Goal: Information Seeking & Learning: Check status

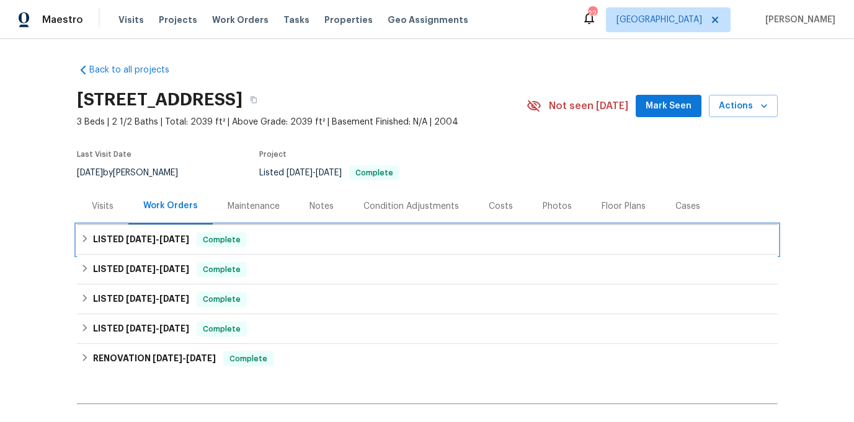
click at [443, 244] on div "LISTED [DATE] - [DATE] Complete" at bounding box center [427, 240] width 693 height 15
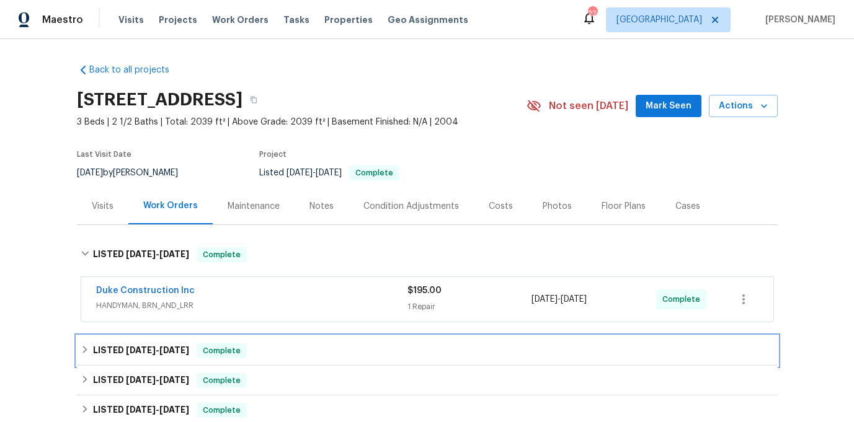
click at [341, 345] on div "LISTED 7/21/25 - 7/28/25 Complete" at bounding box center [427, 351] width 693 height 15
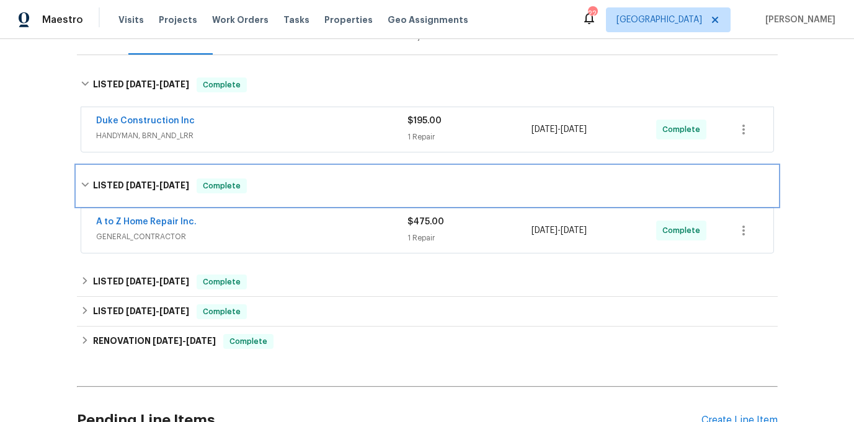
scroll to position [239, 0]
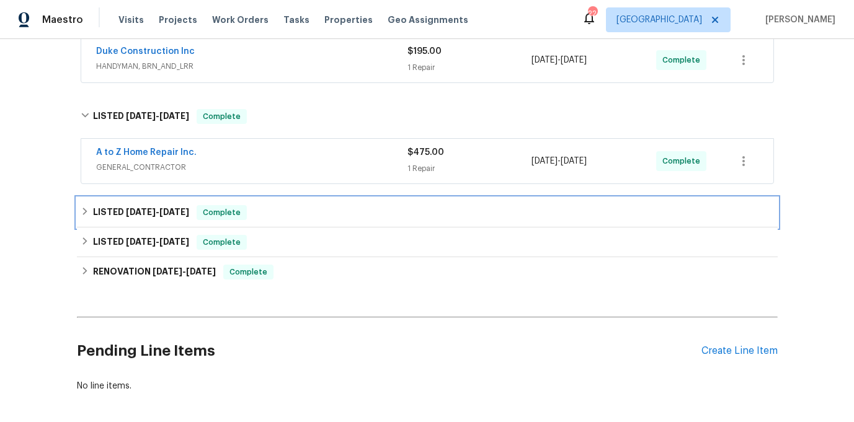
click at [303, 221] on div "LISTED 7/7/25 - 7/15/25 Complete" at bounding box center [427, 213] width 701 height 30
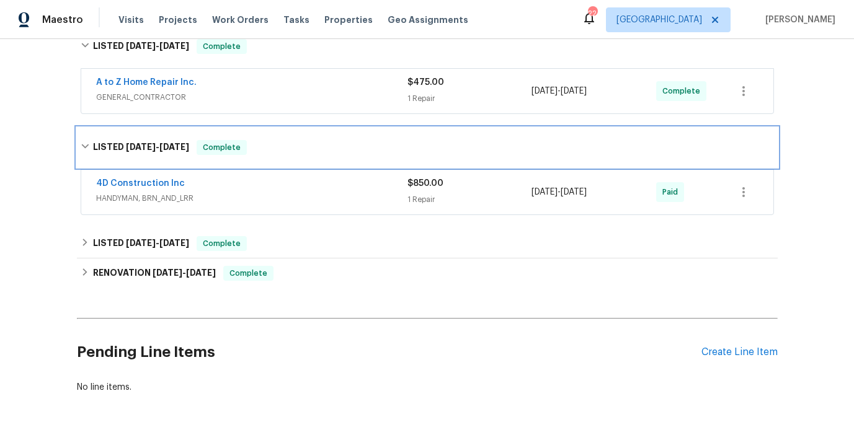
scroll to position [317, 0]
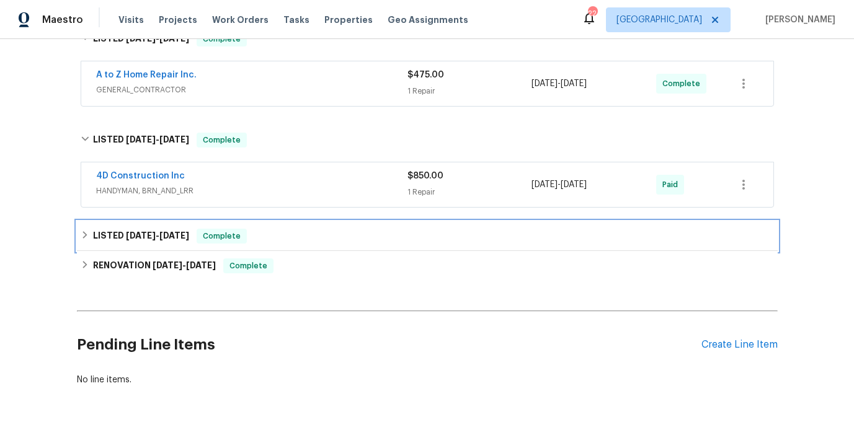
click at [290, 237] on div "LISTED 4/3/25 - 4/4/25 Complete" at bounding box center [427, 236] width 693 height 15
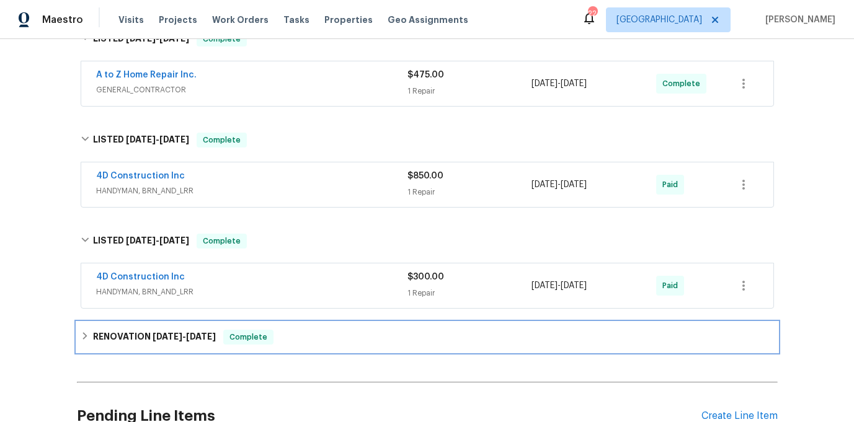
click at [298, 342] on div "RENOVATION 12/27/24 - 1/6/25 Complete" at bounding box center [427, 337] width 693 height 15
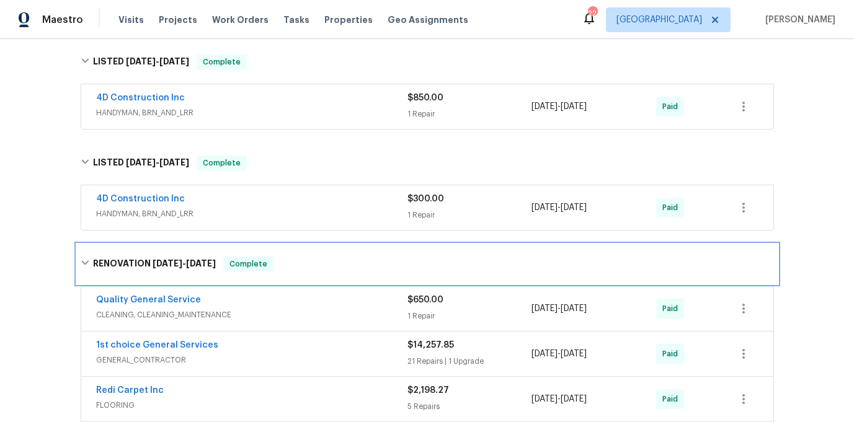
scroll to position [425, 0]
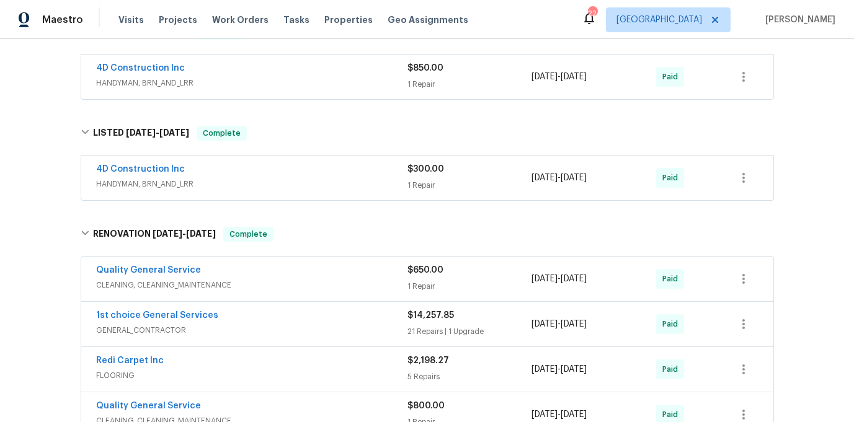
click at [215, 288] on span "CLEANING, CLEANING_MAINTENANCE" at bounding box center [251, 285] width 311 height 12
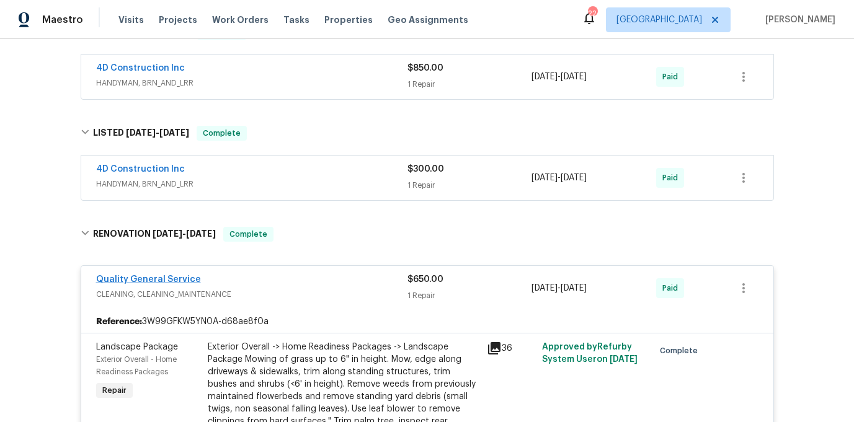
scroll to position [469, 0]
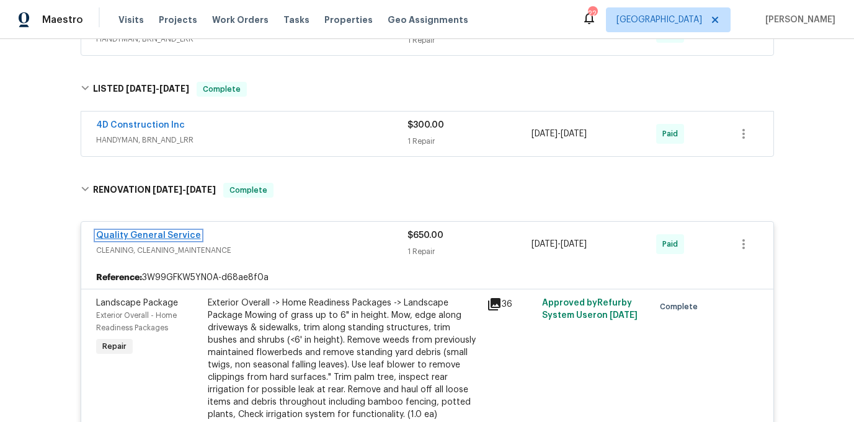
click at [145, 234] on link "Quality General Service" at bounding box center [148, 235] width 105 height 9
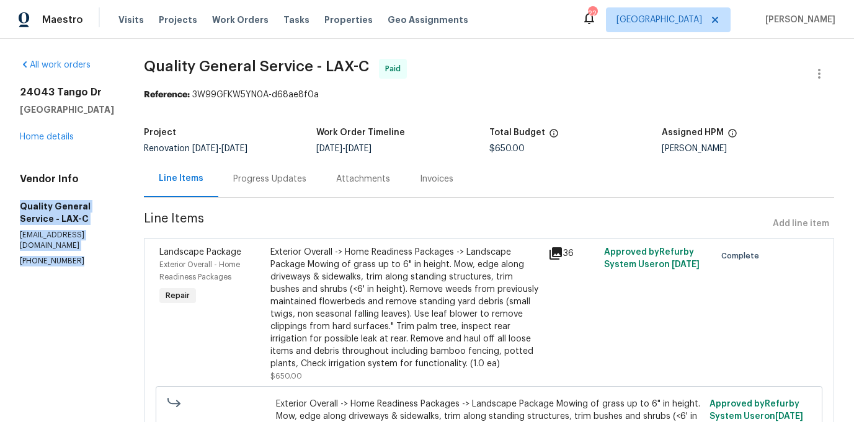
drag, startPoint x: 19, startPoint y: 205, endPoint x: 94, endPoint y: 248, distance: 86.9
click at [96, 251] on div "All work orders 24043 Tango Dr Valencia, CA 91354 Home details Vendor Info Qual…" at bounding box center [427, 302] width 854 height 527
copy div "Quality General Service - LAX-C qgeneralservice@gmail.com (818) 826-4228"
click at [394, 207] on section "Quality General Service - LAX-C Paid Reference: 3W99GFKW5YN0A-d68ae8f0a Project…" at bounding box center [489, 302] width 690 height 487
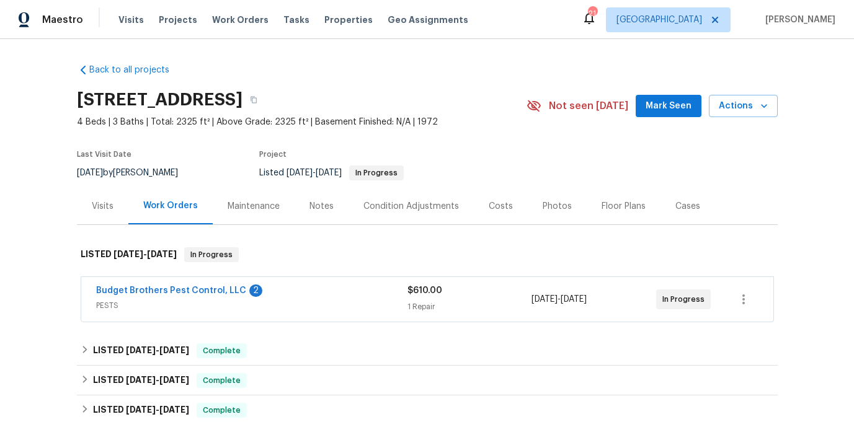
click at [174, 305] on span "PESTS" at bounding box center [251, 306] width 311 height 12
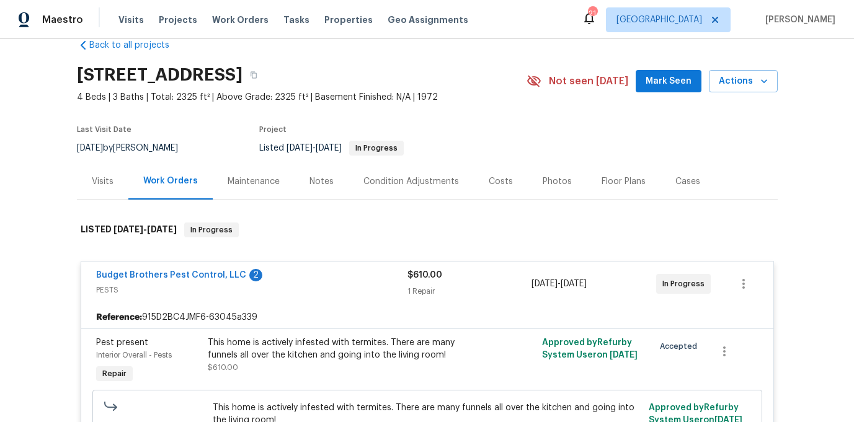
scroll to position [27, 0]
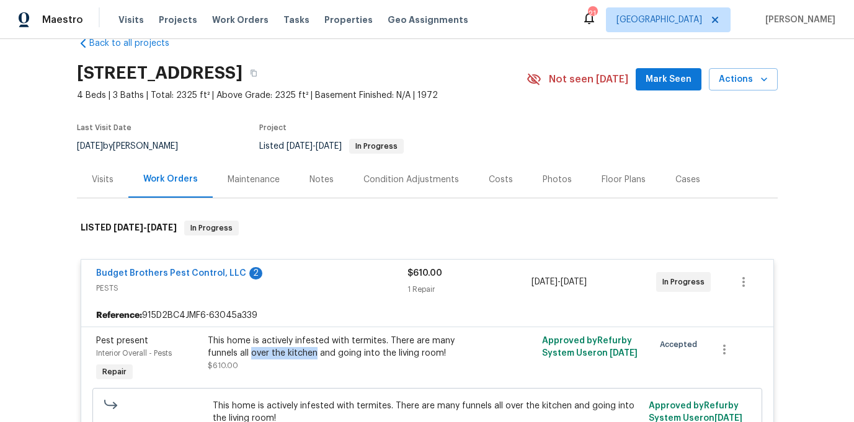
drag, startPoint x: 250, startPoint y: 352, endPoint x: 314, endPoint y: 354, distance: 63.9
click at [314, 354] on div "This home is actively infested with termites. There are many funnels all over t…" at bounding box center [344, 347] width 272 height 25
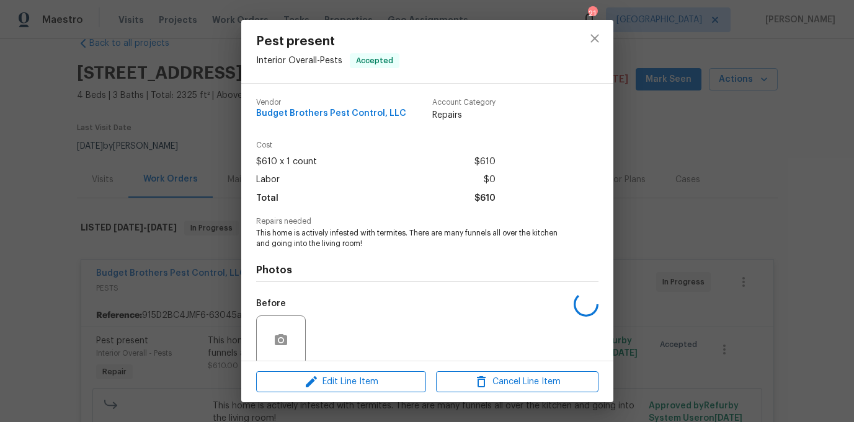
click at [312, 353] on div "Before" at bounding box center [427, 332] width 342 height 81
drag, startPoint x: 361, startPoint y: 245, endPoint x: 308, endPoint y: 233, distance: 54.8
click at [308, 233] on span "This home is actively infested with termites. There are many funnels all over t…" at bounding box center [410, 238] width 308 height 21
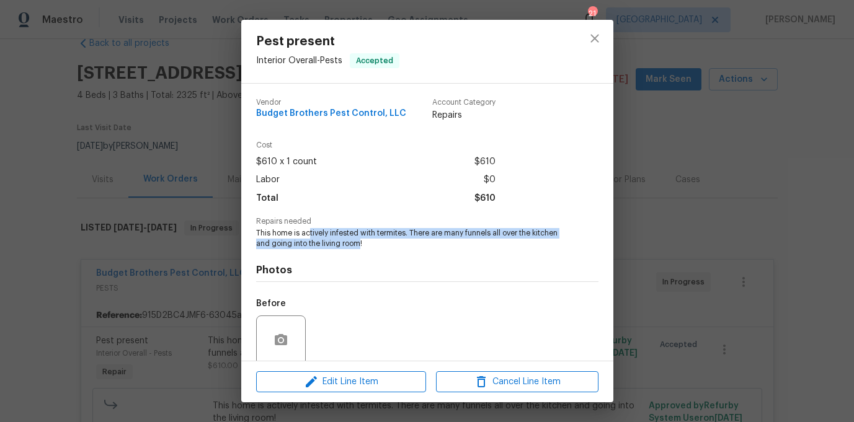
click at [308, 233] on span "This home is actively infested with termites. There are many funnels all over t…" at bounding box center [410, 238] width 308 height 21
drag, startPoint x: 344, startPoint y: 234, endPoint x: 397, endPoint y: 234, distance: 53.3
click at [397, 234] on span "This home is actively infested with termites. There are many funnels all over t…" at bounding box center [410, 238] width 308 height 21
click at [395, 234] on span "This home is actively infested with termites. There are many funnels all over t…" at bounding box center [410, 238] width 308 height 21
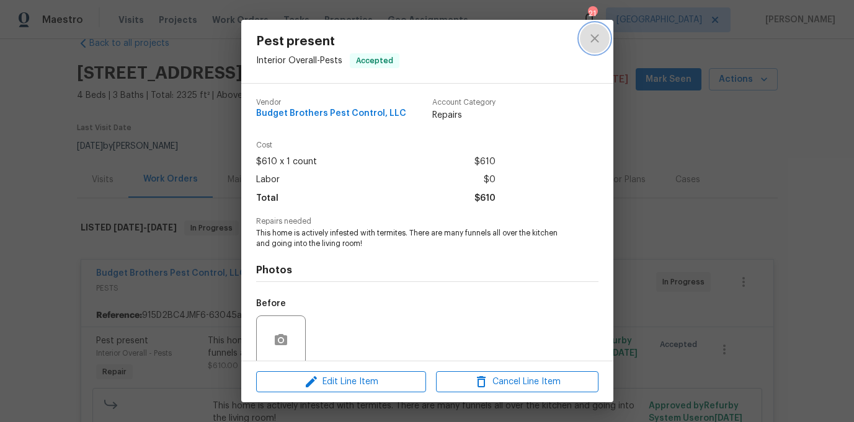
click at [592, 42] on icon "close" at bounding box center [594, 38] width 15 height 15
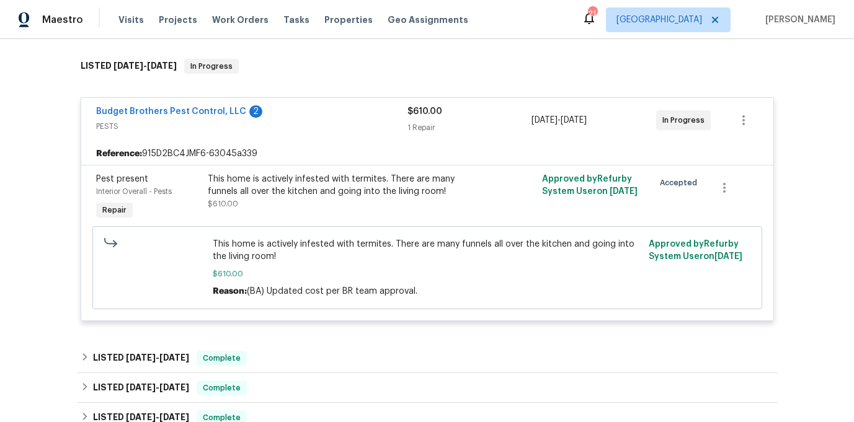
scroll to position [192, 0]
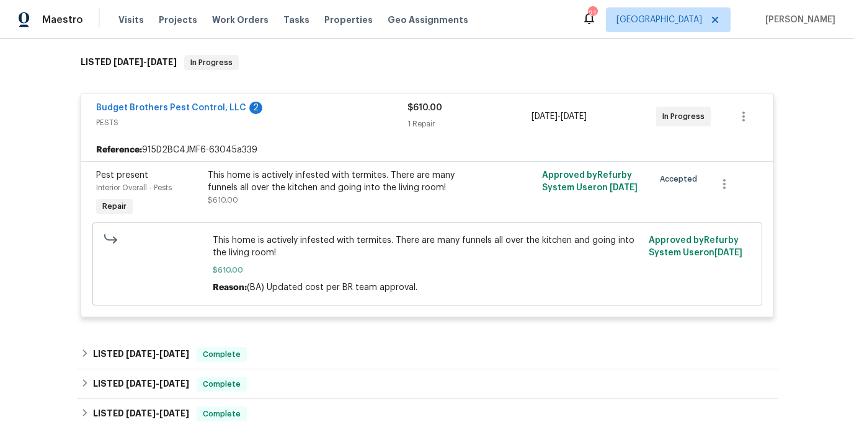
click at [154, 114] on span "Budget Brothers Pest Control, LLC" at bounding box center [171, 108] width 150 height 12
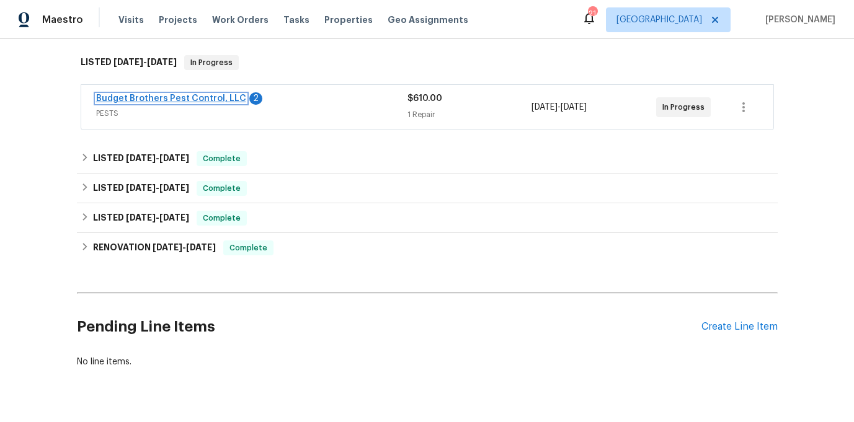
click at [152, 102] on link "Budget Brothers Pest Control, LLC" at bounding box center [171, 98] width 150 height 9
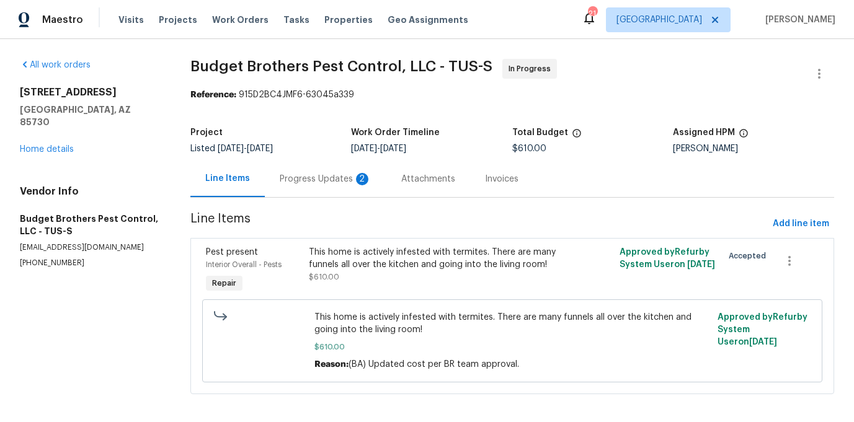
click at [311, 180] on div "Progress Updates 2" at bounding box center [326, 179] width 92 height 12
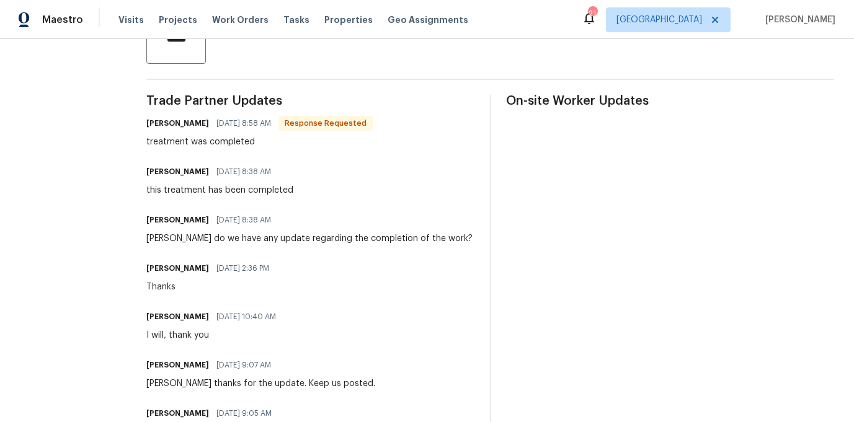
scroll to position [325, 0]
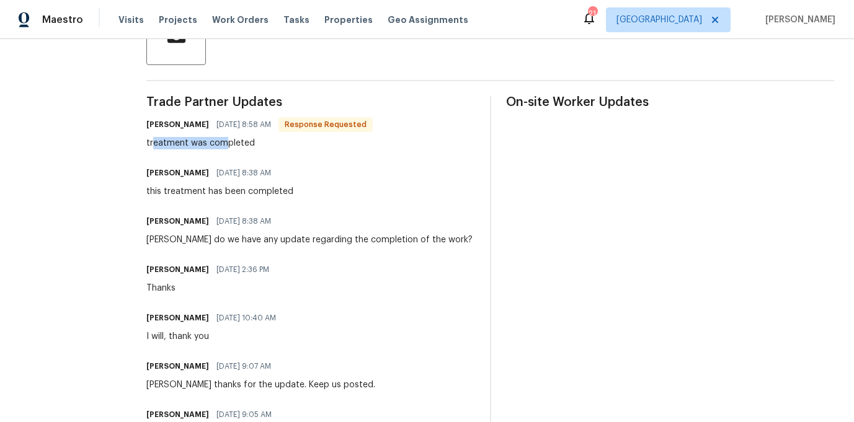
drag, startPoint x: 181, startPoint y: 147, endPoint x: 247, endPoint y: 148, distance: 66.4
click at [248, 148] on div "treatment was completed" at bounding box center [259, 143] width 226 height 12
click at [247, 148] on div "treatment was completed" at bounding box center [259, 143] width 226 height 12
drag, startPoint x: 243, startPoint y: 141, endPoint x: 274, endPoint y: 155, distance: 33.9
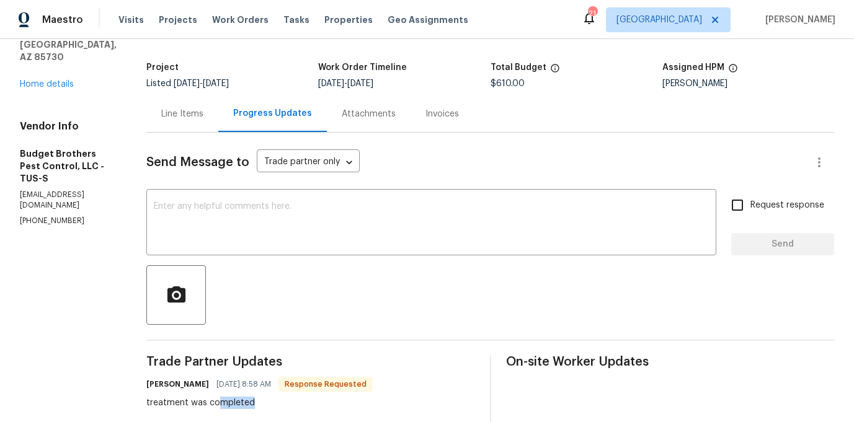
scroll to position [0, 0]
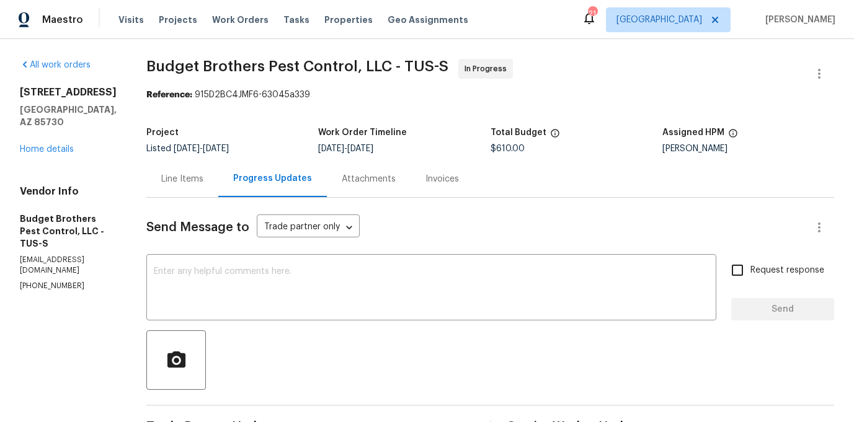
click at [384, 187] on div "Attachments" at bounding box center [369, 179] width 84 height 37
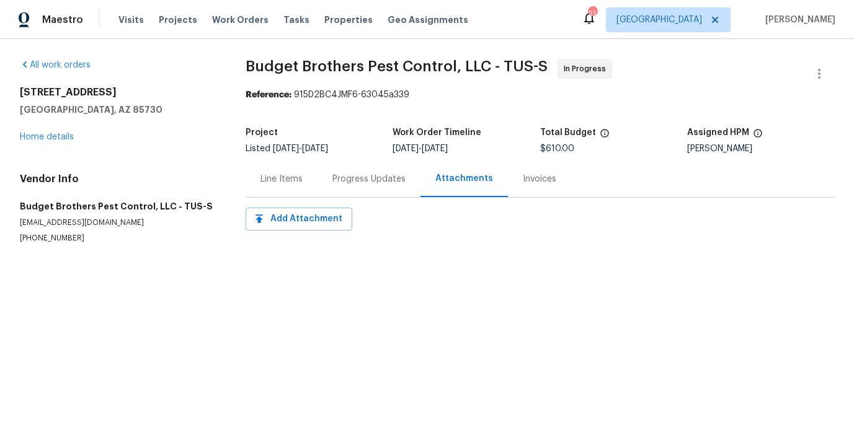
click at [538, 175] on div "Invoices" at bounding box center [539, 179] width 33 height 12
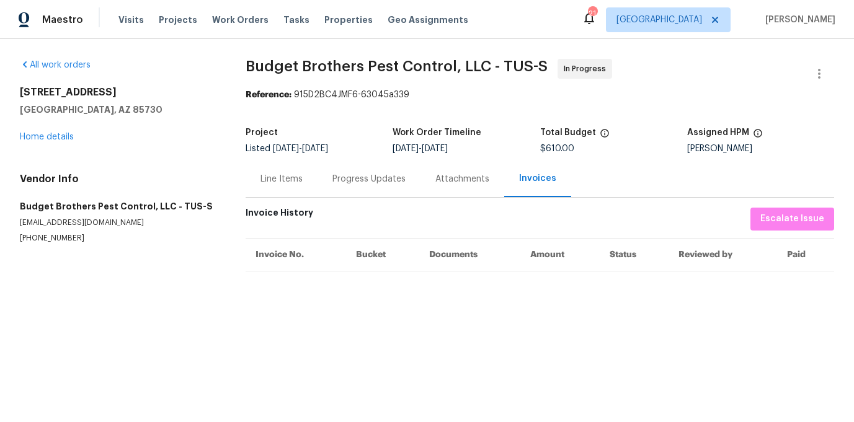
click at [468, 176] on div "Attachments" at bounding box center [462, 179] width 54 height 12
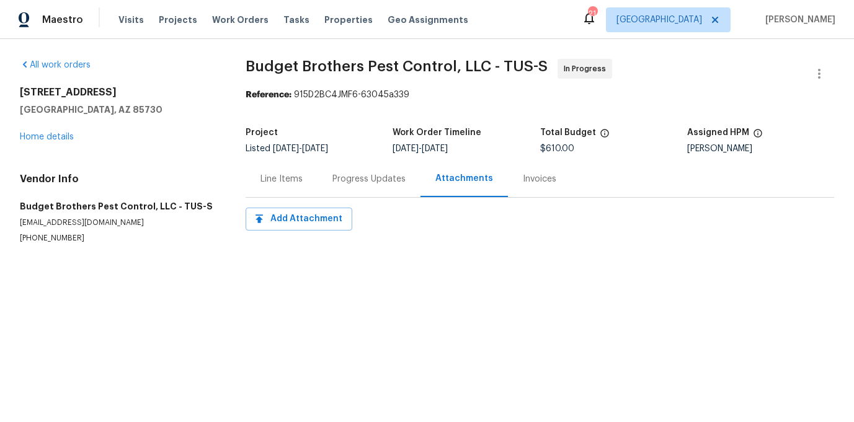
click at [354, 182] on div "Progress Updates" at bounding box center [368, 179] width 73 height 12
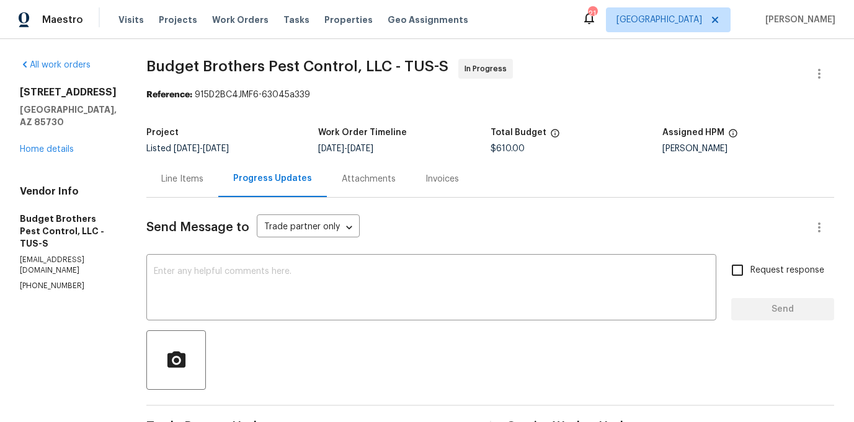
click at [203, 184] on div "Line Items" at bounding box center [182, 179] width 42 height 12
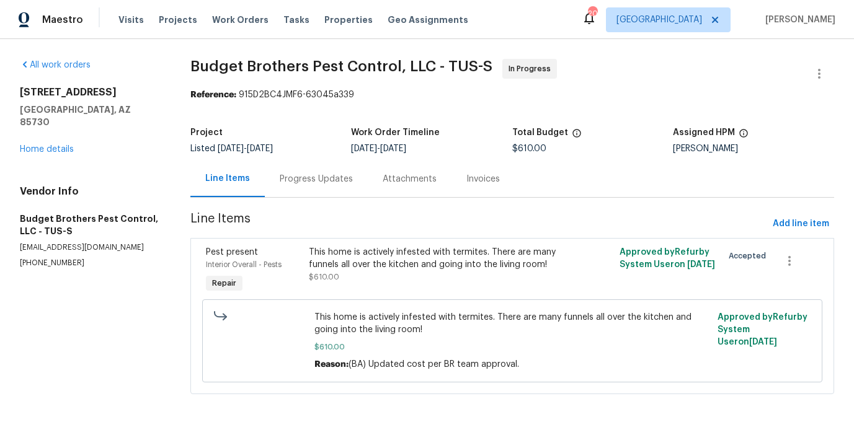
click at [290, 201] on section "Budget Brothers Pest Control, LLC - TUS-S In Progress Reference: 915D2BC4JMF6-6…" at bounding box center [512, 234] width 644 height 350
